Goal: Task Accomplishment & Management: Complete application form

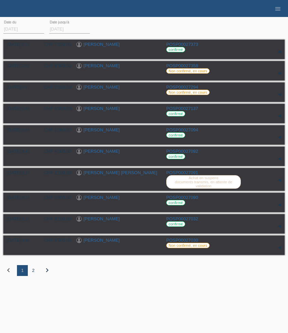
click at [282, 11] on li "menu" at bounding box center [278, 8] width 14 height 17
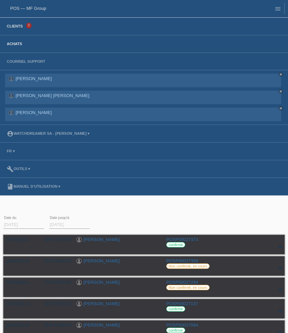
click at [16, 28] on link "Clients" at bounding box center [14, 26] width 23 height 4
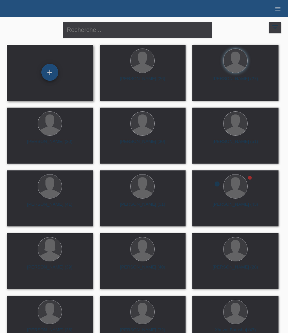
click at [45, 73] on div "+" at bounding box center [49, 72] width 17 height 17
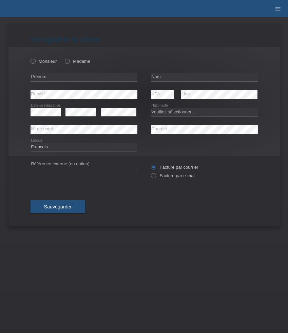
click at [68, 58] on div "Monsieur Madame" at bounding box center [84, 61] width 107 height 14
click at [64, 58] on icon at bounding box center [64, 58] width 0 height 0
click at [69, 62] on input "Madame" at bounding box center [67, 61] width 4 height 4
radio input "true"
click at [60, 78] on input "text" at bounding box center [84, 77] width 107 height 8
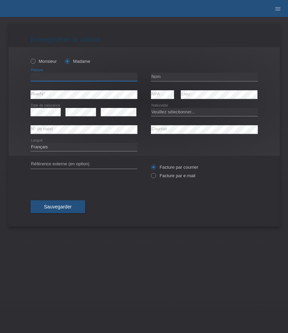
click at [60, 78] on input "text" at bounding box center [84, 77] width 107 height 8
paste input "Drinesa"
type input "Drinesa"
click at [168, 75] on input "text" at bounding box center [204, 77] width 107 height 8
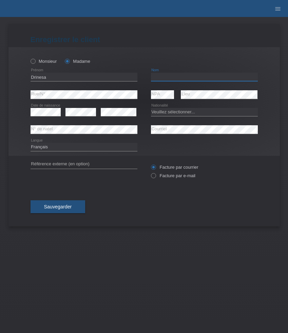
paste input "Beqiri"
type input "Beqiri"
click at [172, 111] on select "Veuillez sélectionner... Suisse Allemagne Autriche Liechtenstein ------------ A…" at bounding box center [204, 112] width 107 height 8
select select "MK"
click at [151, 108] on select "Veuillez sélectionner... Suisse Allemagne Autriche Liechtenstein ------------ A…" at bounding box center [204, 112] width 107 height 8
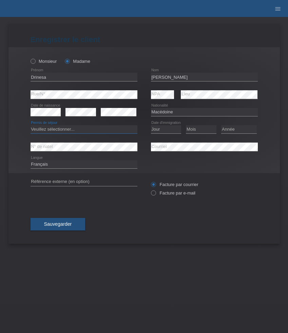
click at [57, 129] on select "Veuillez sélectionner... C B B - Statut de réfugié Autre" at bounding box center [84, 129] width 107 height 8
select select "C"
click at [31, 126] on select "Veuillez sélectionner... C B B - Statut de réfugié Autre" at bounding box center [84, 129] width 107 height 8
click at [165, 131] on select "Jour 01 02 03 04 05 06 07 08 09 10 11" at bounding box center [166, 129] width 31 height 8
select select "13"
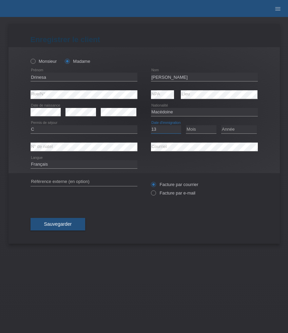
click at [151, 126] on select "Jour 01 02 03 04 05 06 07 08 09 10 11" at bounding box center [166, 129] width 31 height 8
click at [199, 128] on select "Mois 01 02 03 04 05 06 07 08 09 10 11" at bounding box center [201, 129] width 31 height 8
select select "04"
click at [186, 126] on select "Mois 01 02 03 04 05 06 07 08 09 10 11" at bounding box center [201, 129] width 31 height 8
click at [238, 124] on div "Année 2025 2024 2023 2022 2021 2020 2019 2018 2017" at bounding box center [240, 129] width 36 height 17
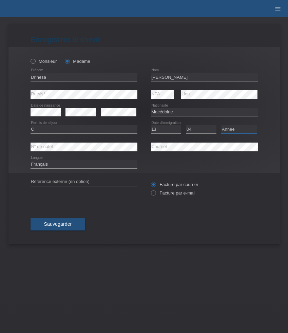
click at [238, 128] on select "Année 2025 2024 2023 2022 2021 2020 2019 2018 2017 2016 2015 2014 2013 2012 201…" at bounding box center [240, 129] width 36 height 8
select select "2000"
click at [222, 126] on select "Année 2025 2024 2023 2022 2021 2020 2019 2018 2017 2016 2015 2014 2013 2012 201…" at bounding box center [240, 129] width 36 height 8
click at [91, 168] on select "Deutsch Français Italiano English" at bounding box center [84, 164] width 107 height 8
select select "de"
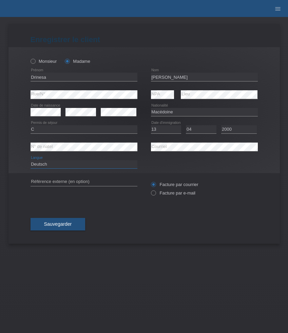
click at [31, 161] on select "Deutsch Français Italiano English" at bounding box center [84, 164] width 107 height 8
click at [169, 196] on label "Facture par e-mail" at bounding box center [173, 193] width 45 height 5
click at [156, 196] on input "Facture par e-mail" at bounding box center [153, 195] width 4 height 8
radio input "true"
click at [56, 222] on button "Sauvegarder" at bounding box center [58, 224] width 55 height 13
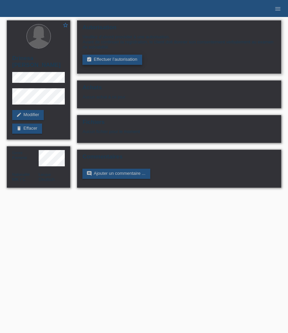
click at [111, 61] on link "assignment_turned_in Effectuer l’autorisation" at bounding box center [112, 60] width 59 height 10
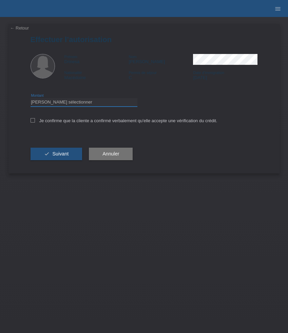
click at [107, 102] on select "Veuillez sélectionner CHF 1.00 - CHF 499.00 CHF 500.00 - CHF 1'999.00 CHF 2'000…" at bounding box center [84, 102] width 107 height 8
select select "3"
click at [31, 99] on select "Veuillez sélectionner CHF 1.00 - CHF 499.00 CHF 500.00 - CHF 1'999.00 CHF 2'000…" at bounding box center [84, 102] width 107 height 8
click at [111, 123] on label "Je confirme que la cliente a confirmé verbalement qu'elle accepte une vérificat…" at bounding box center [124, 120] width 187 height 5
click at [35, 123] on input "Je confirme que la cliente a confirmé verbalement qu'elle accepte une vérificat…" at bounding box center [33, 120] width 4 height 4
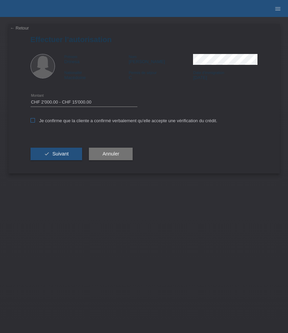
checkbox input "true"
click at [65, 157] on span "Suivant" at bounding box center [60, 153] width 16 height 5
